Goal: Task Accomplishment & Management: Use online tool/utility

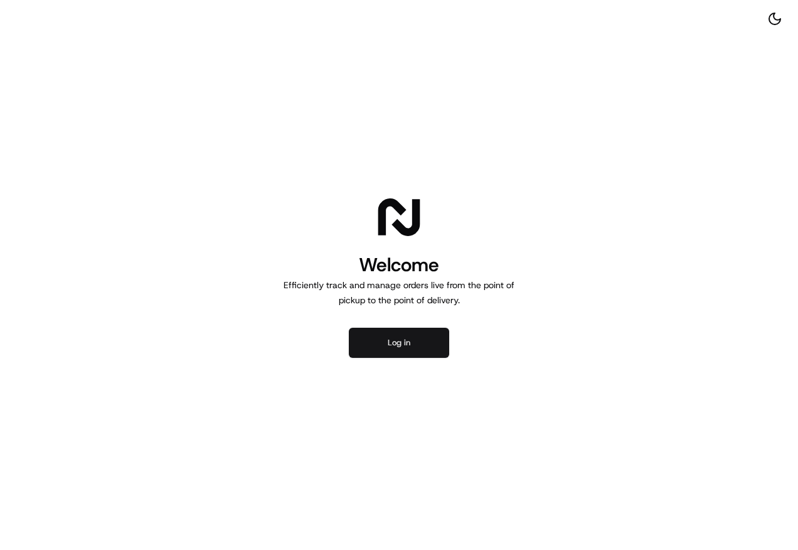
click at [361, 351] on button "Log in" at bounding box center [399, 343] width 100 height 30
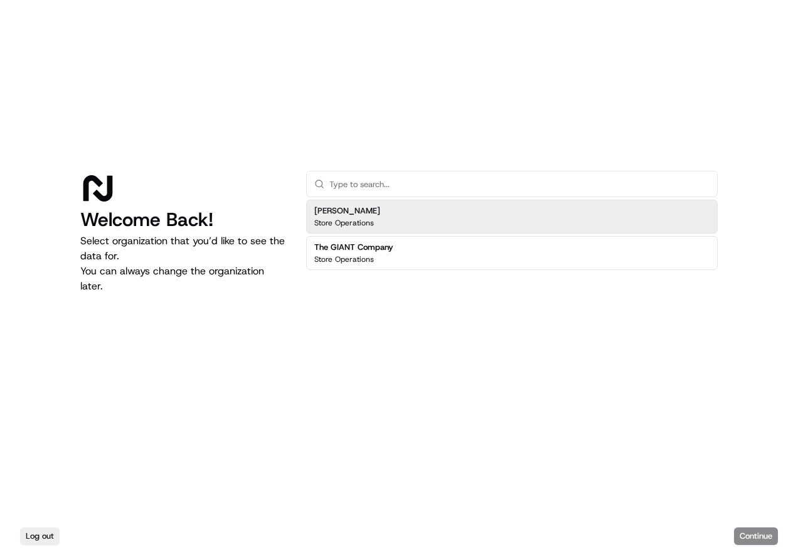
click at [363, 210] on h2 "[PERSON_NAME]" at bounding box center [347, 210] width 66 height 11
click at [759, 535] on button "Continue" at bounding box center [756, 536] width 44 height 18
